Goal: Task Accomplishment & Management: Manage account settings

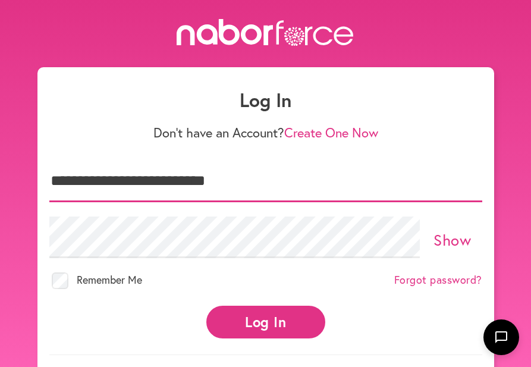
type input "**********"
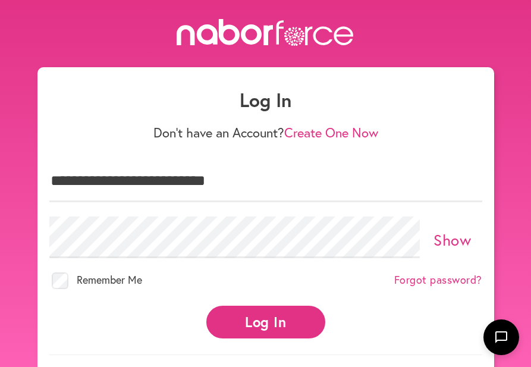
click at [267, 316] on button "Log In" at bounding box center [265, 321] width 119 height 33
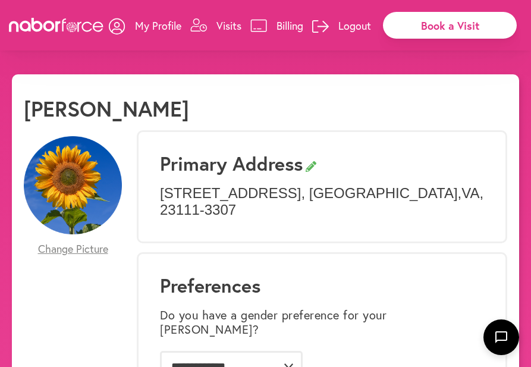
click at [226, 22] on p "Visits" at bounding box center [228, 25] width 25 height 14
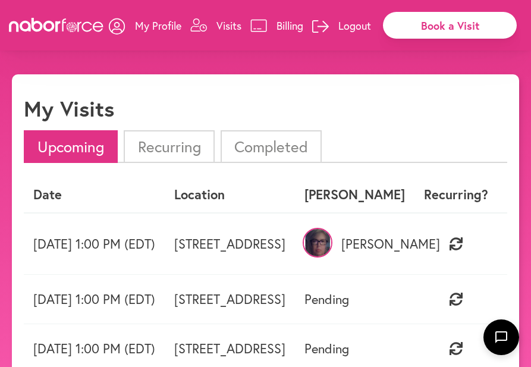
click at [332, 239] on img at bounding box center [317, 243] width 30 height 30
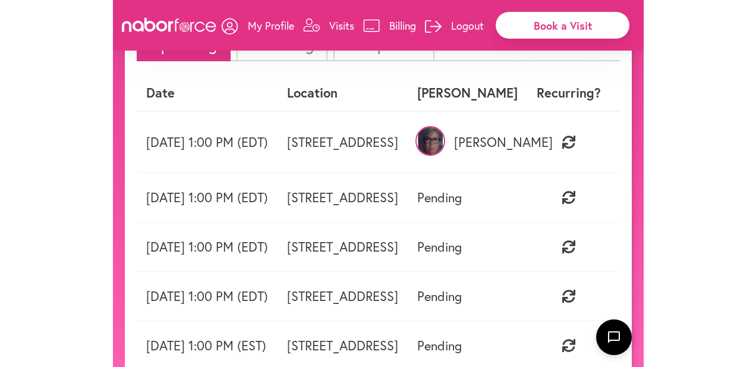
scroll to position [79, 0]
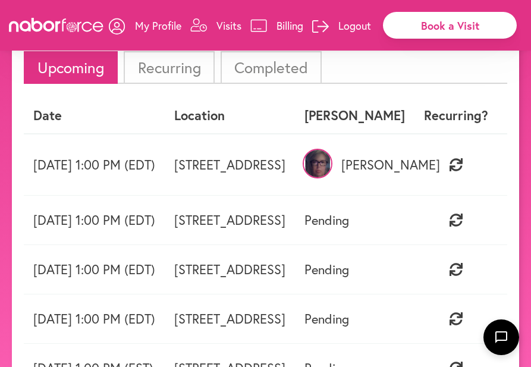
click at [405, 163] on p "[PERSON_NAME]" at bounding box center [354, 164] width 100 height 15
click at [332, 160] on img at bounding box center [317, 164] width 30 height 30
click at [414, 184] on td "Gena" at bounding box center [354, 165] width 119 height 62
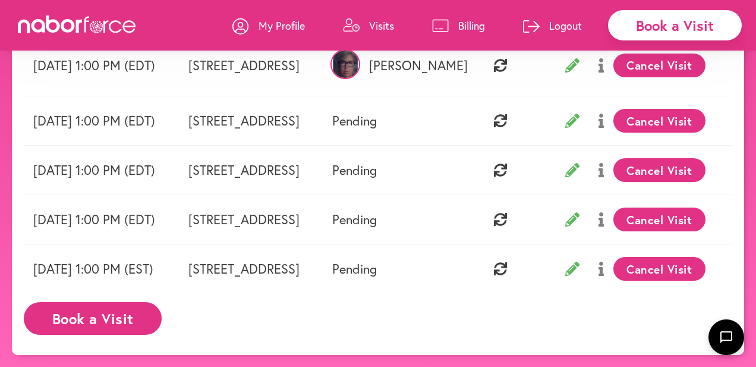
scroll to position [184, 0]
click at [112, 323] on button "Book a Visit" at bounding box center [93, 318] width 138 height 33
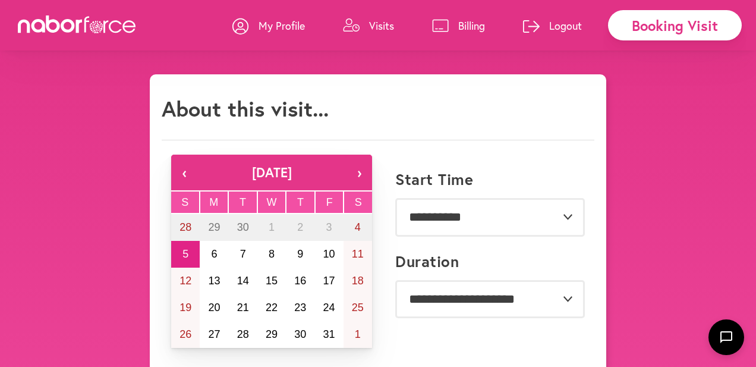
click at [380, 24] on p "Visits" at bounding box center [381, 25] width 25 height 14
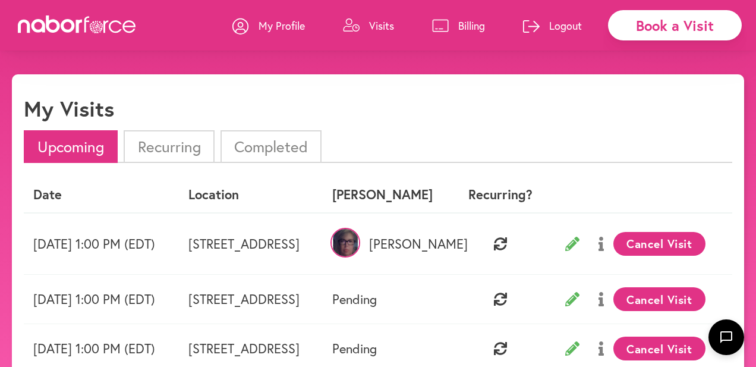
click at [288, 24] on p "My Profile" at bounding box center [281, 25] width 46 height 14
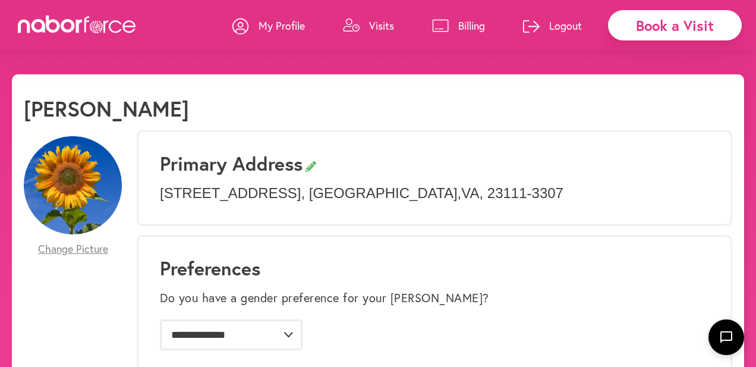
click at [376, 23] on p "Visits" at bounding box center [381, 25] width 25 height 14
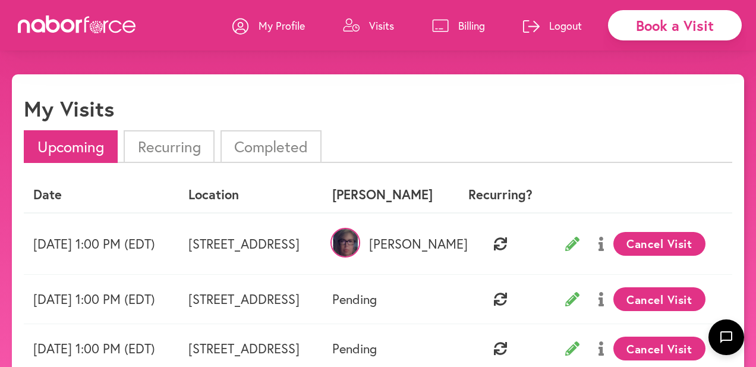
scroll to position [0, 33]
click at [530, 241] on icon at bounding box center [600, 243] width 5 height 14
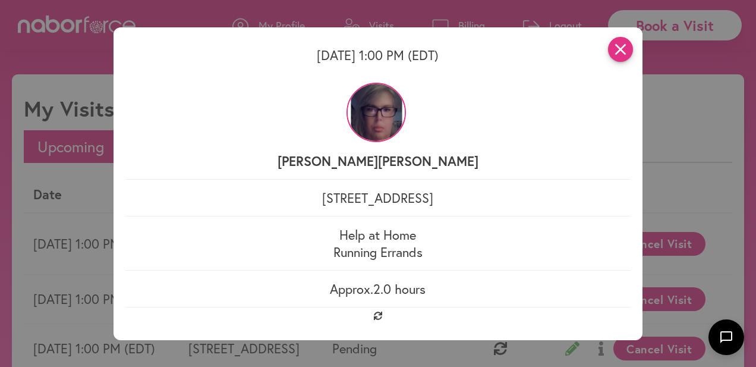
click at [530, 51] on icon "close" at bounding box center [620, 49] width 25 height 25
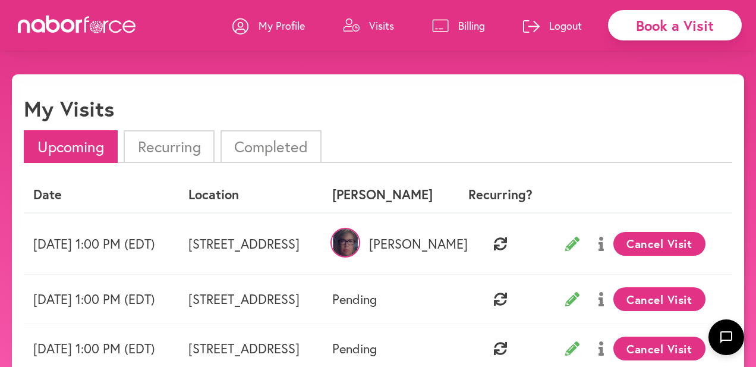
scroll to position [0, 0]
click at [272, 22] on p "My Profile" at bounding box center [281, 25] width 46 height 14
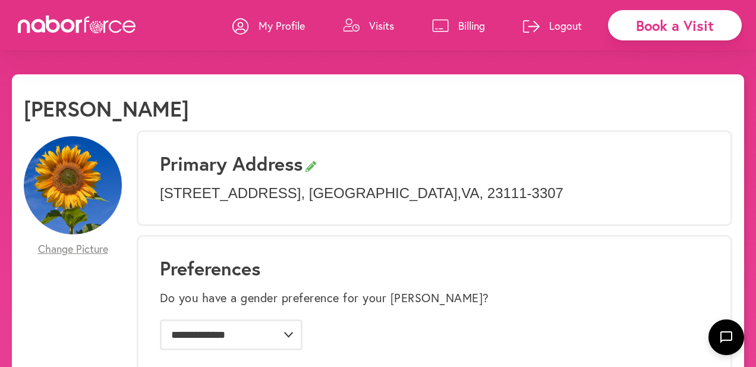
click at [376, 24] on p "Visits" at bounding box center [381, 25] width 25 height 14
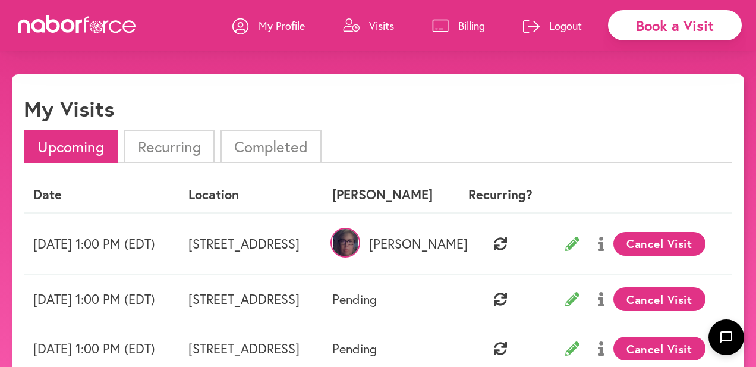
scroll to position [0, 33]
click at [530, 244] on button at bounding box center [601, 244] width 24 height 30
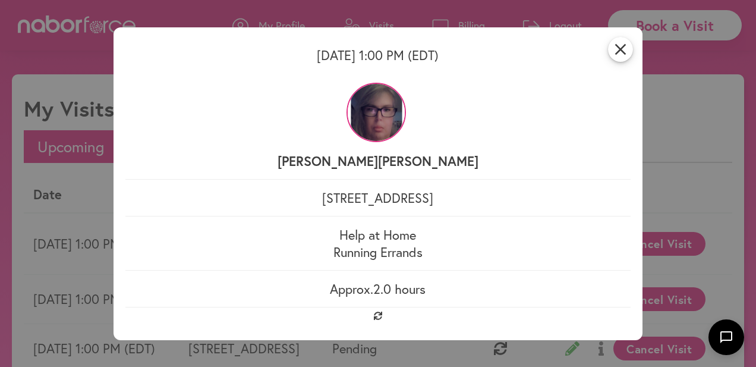
click at [396, 115] on img at bounding box center [375, 112] width 59 height 59
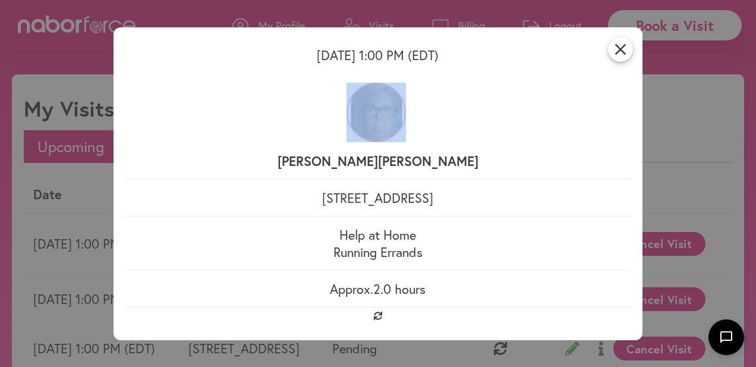
click at [396, 115] on img at bounding box center [375, 112] width 59 height 59
click at [471, 126] on div "Nabor Gena" at bounding box center [377, 124] width 505 height 106
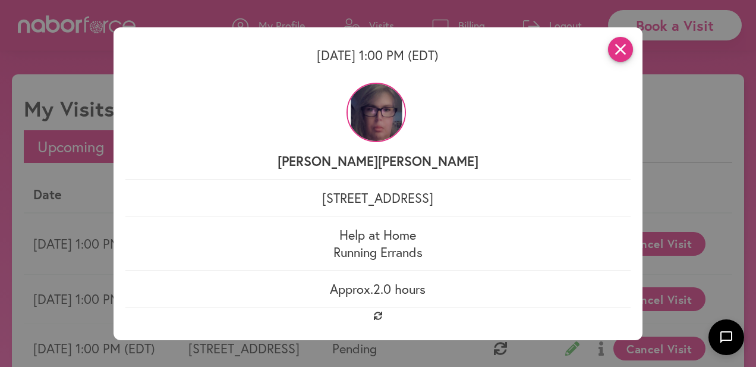
click at [530, 49] on icon "close" at bounding box center [620, 49] width 25 height 25
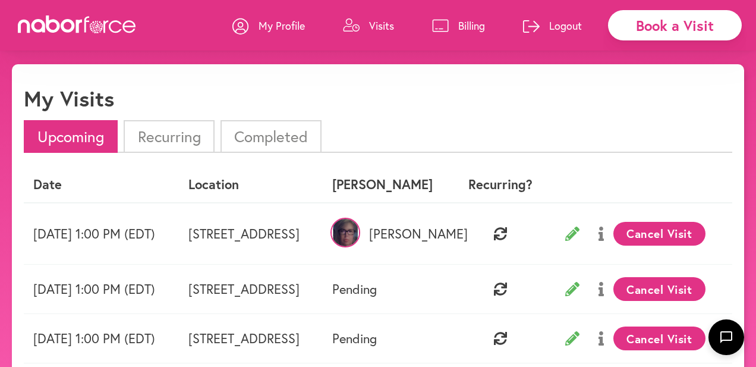
scroll to position [11, 0]
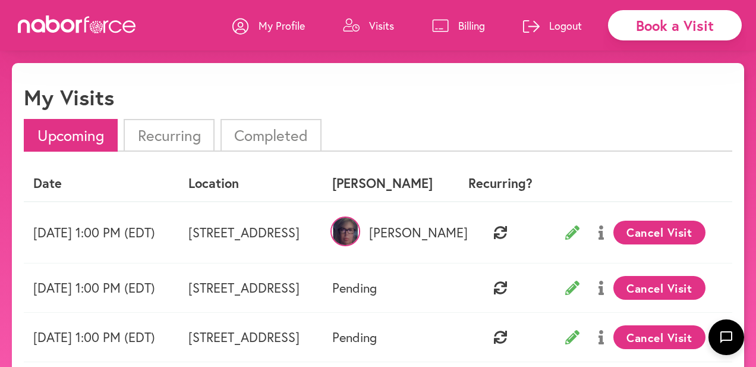
click at [530, 226] on button "Cancel Visit" at bounding box center [659, 232] width 92 height 24
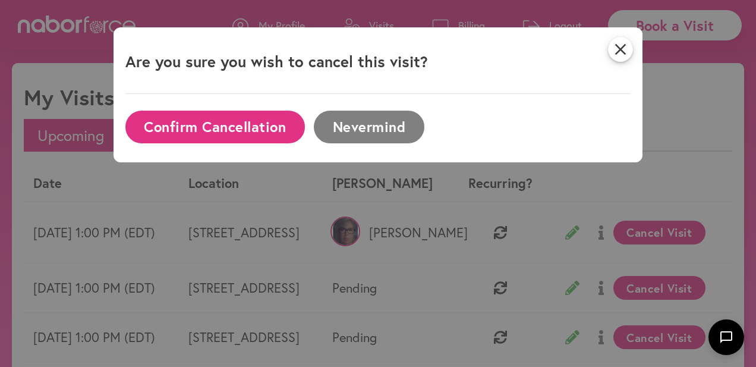
click at [201, 127] on button "Confirm Cancellation" at bounding box center [214, 127] width 179 height 33
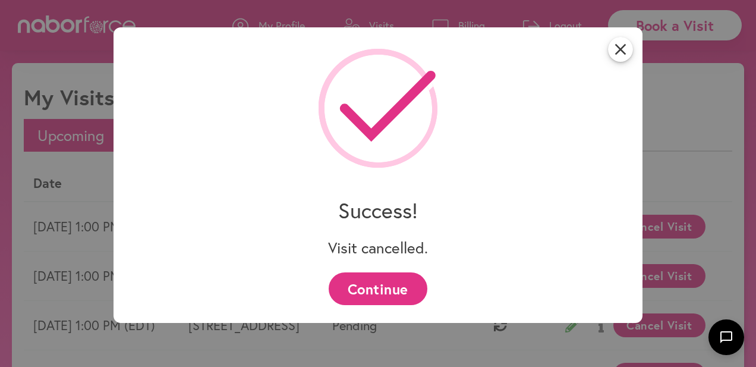
click at [395, 287] on button "Continue" at bounding box center [378, 288] width 98 height 33
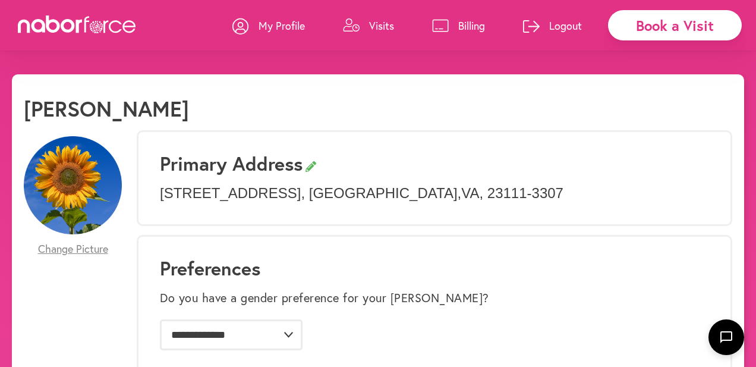
click at [378, 24] on p "Visits" at bounding box center [381, 25] width 25 height 14
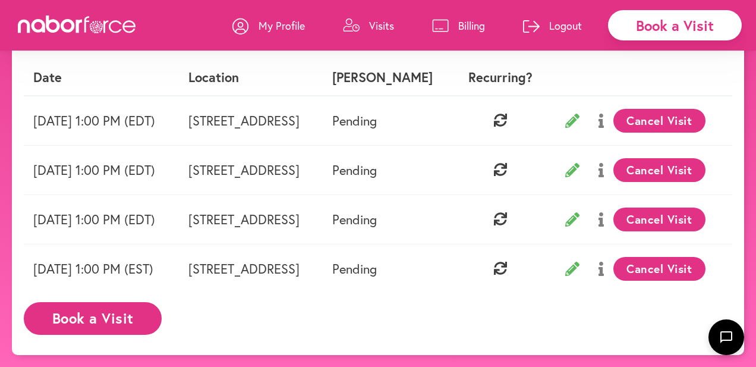
scroll to position [122, 0]
click at [530, 21] on p "Logout" at bounding box center [565, 25] width 33 height 14
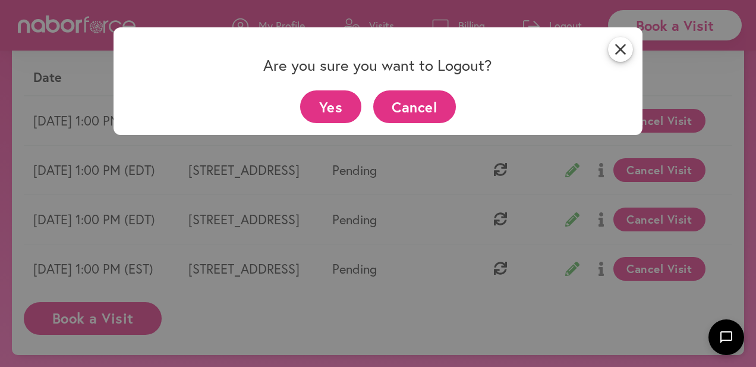
click at [331, 103] on button "Yes" at bounding box center [330, 106] width 61 height 33
